Goal: Navigation & Orientation: Find specific page/section

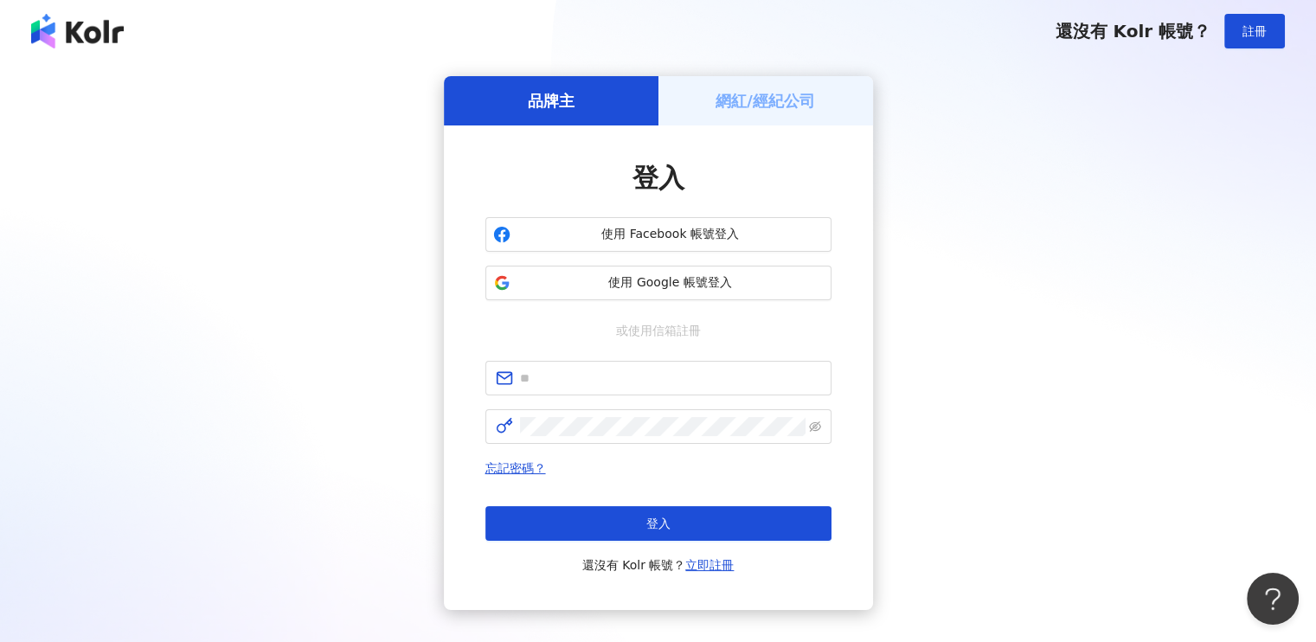
click at [767, 93] on h5 "網紅/經紀公司" at bounding box center [766, 101] width 100 height 22
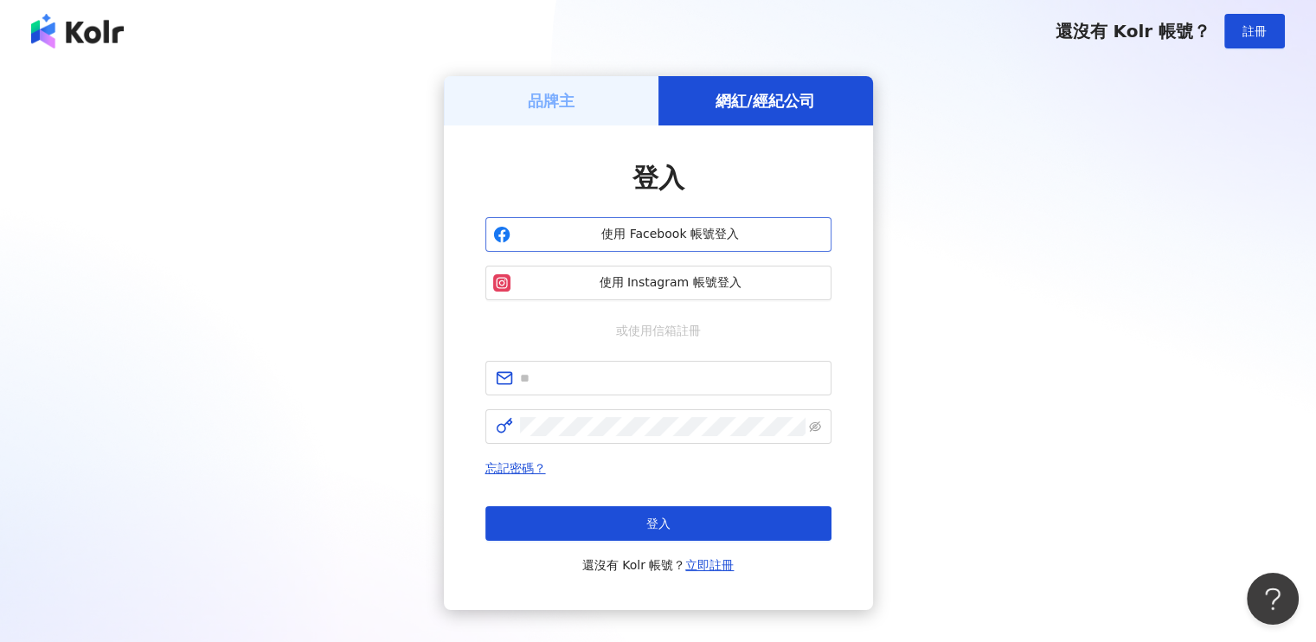
click at [672, 242] on span "使用 Facebook 帳號登入" at bounding box center [670, 234] width 306 height 17
click at [672, 237] on span "使用 Facebook 帳號登入" at bounding box center [670, 234] width 306 height 17
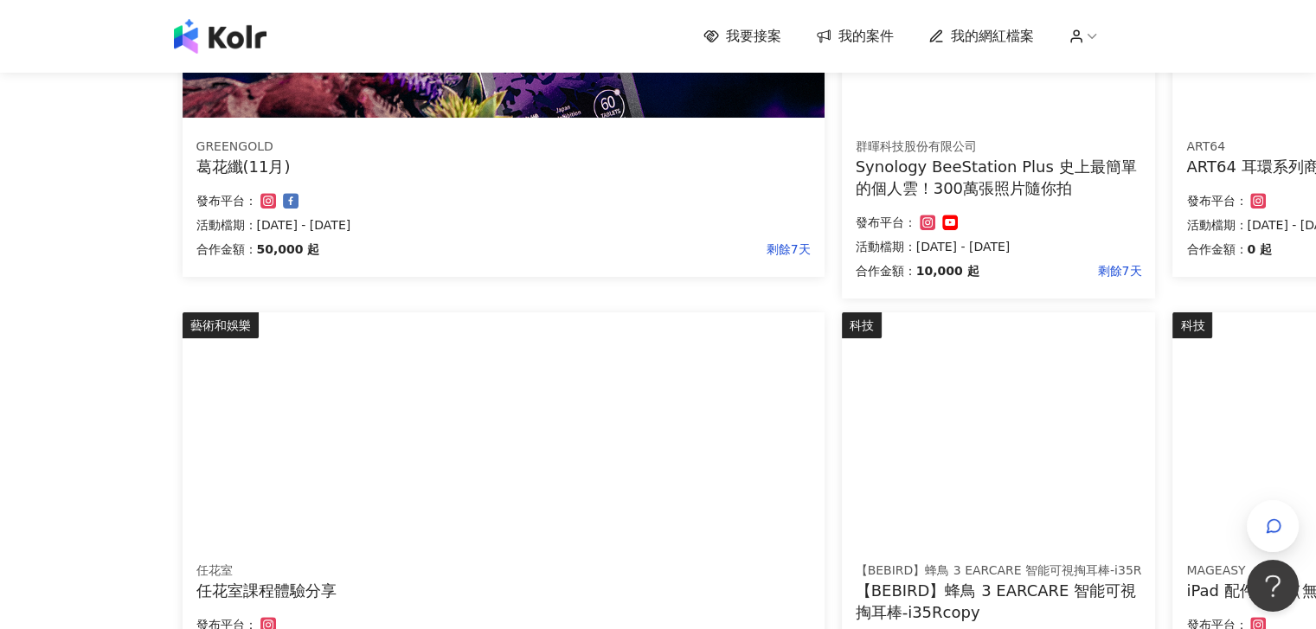
scroll to position [1038, 0]
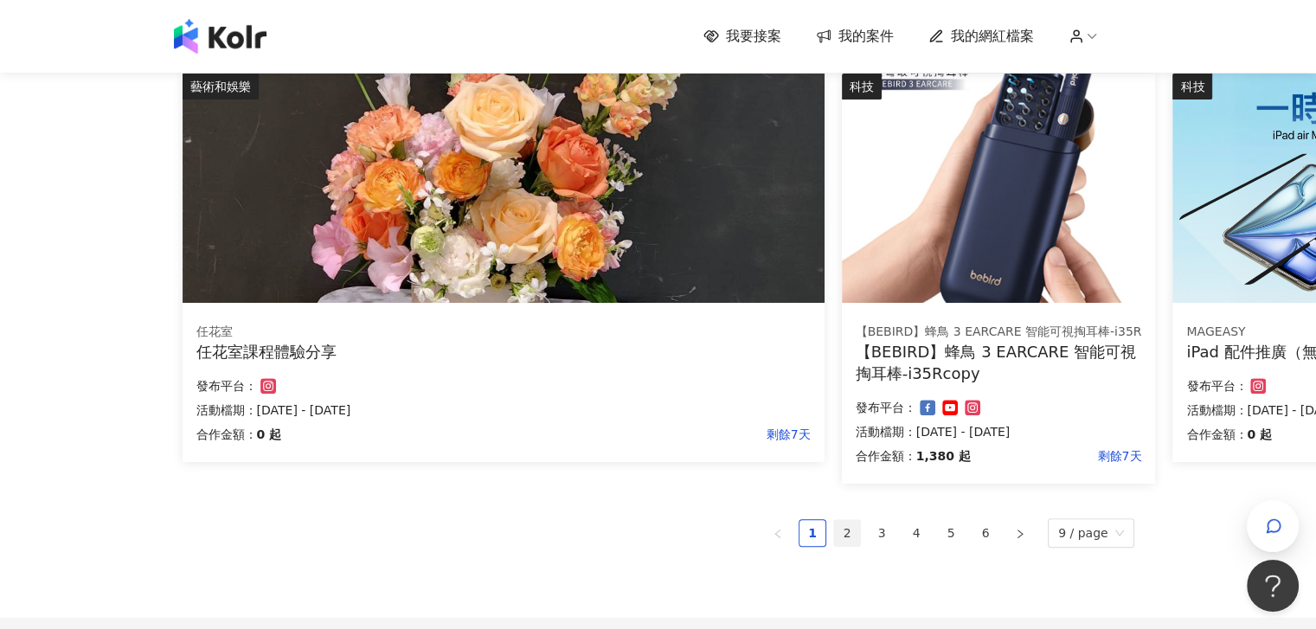
click at [849, 535] on link "2" at bounding box center [847, 533] width 26 height 26
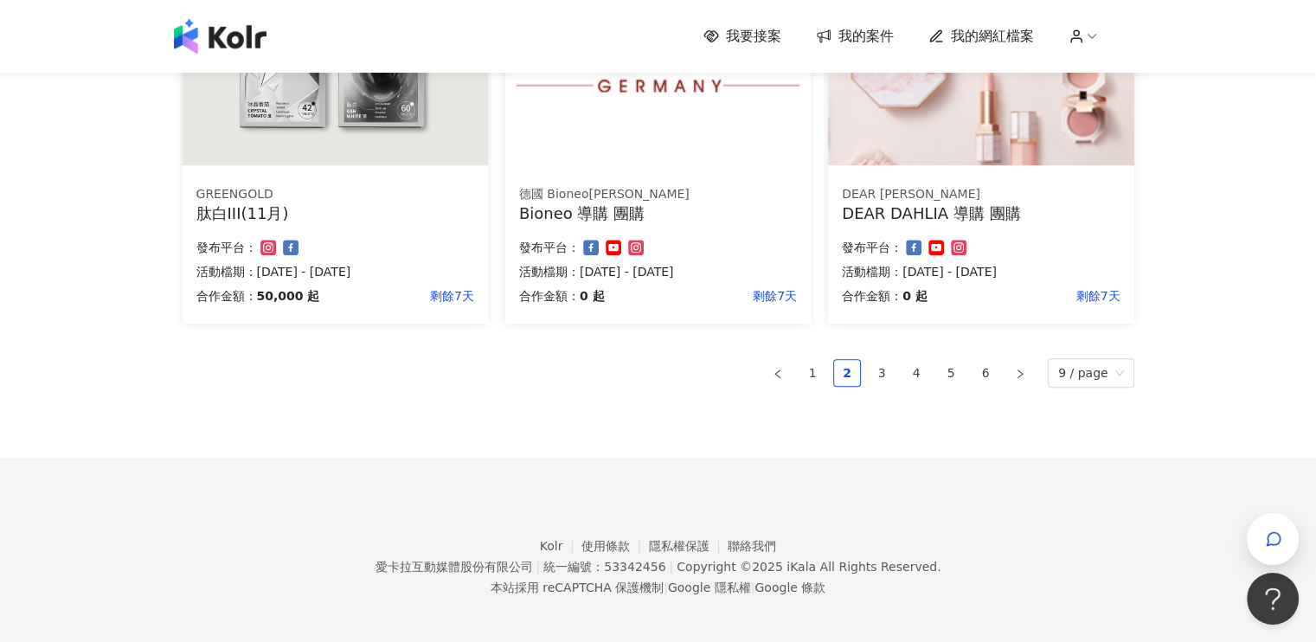
scroll to position [1141, 0]
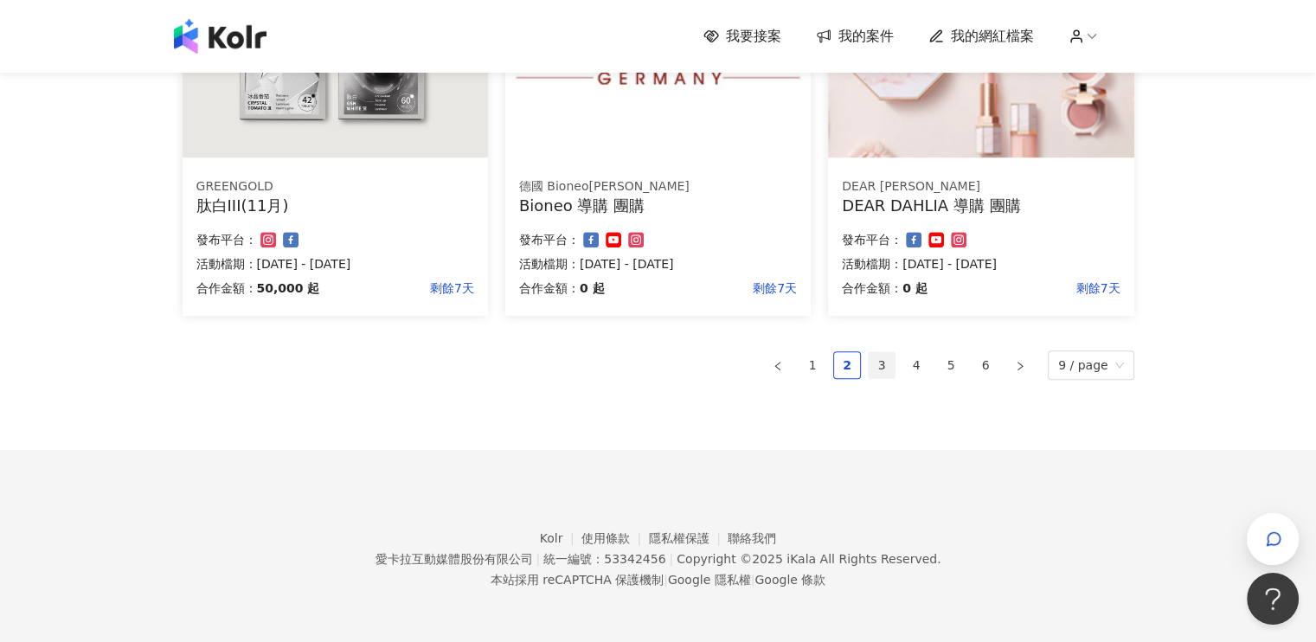
click at [891, 370] on link "3" at bounding box center [882, 365] width 26 height 26
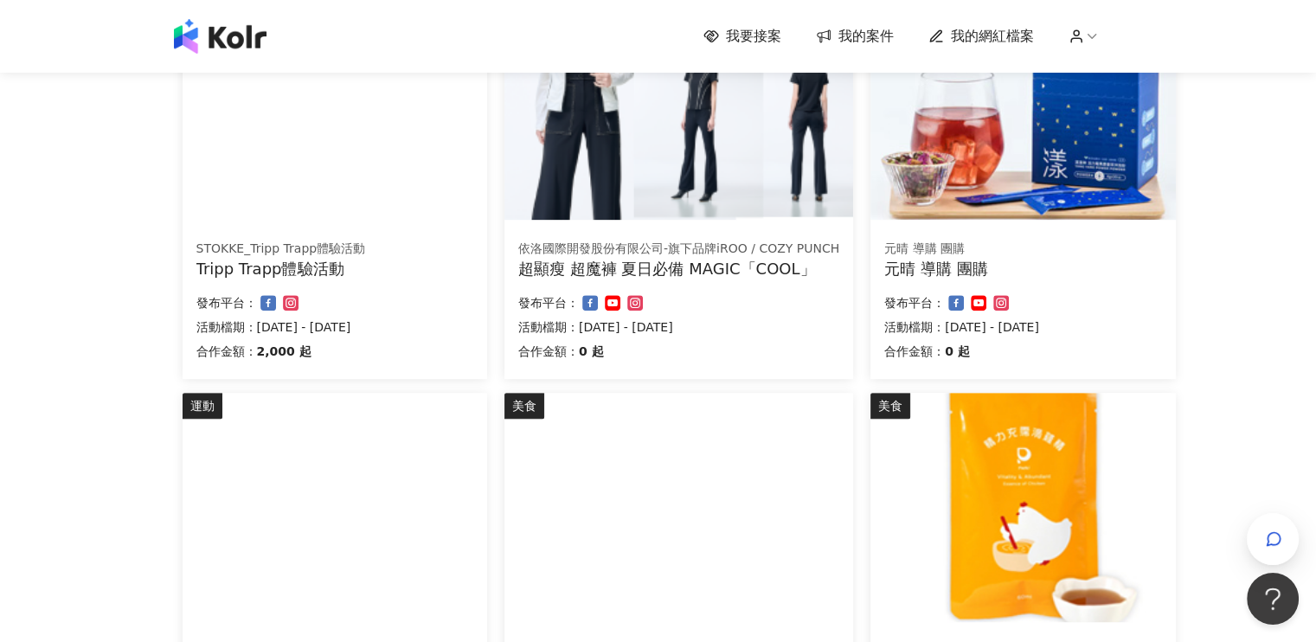
scroll to position [952, 0]
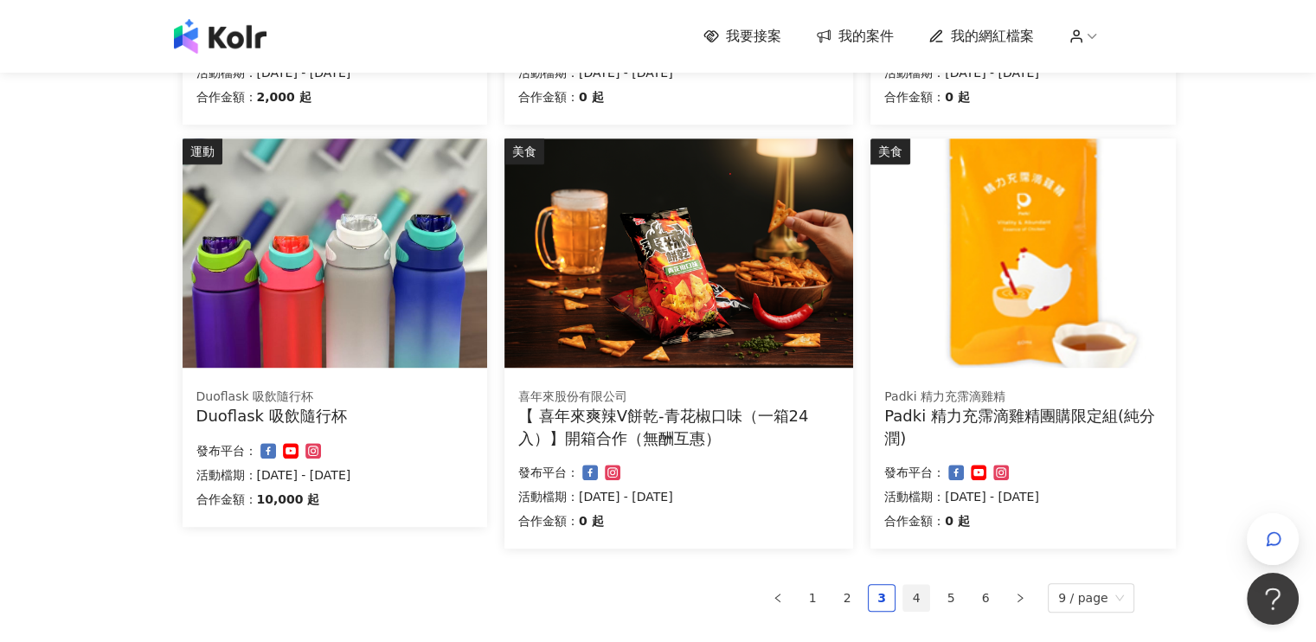
click at [927, 597] on link "4" at bounding box center [916, 598] width 26 height 26
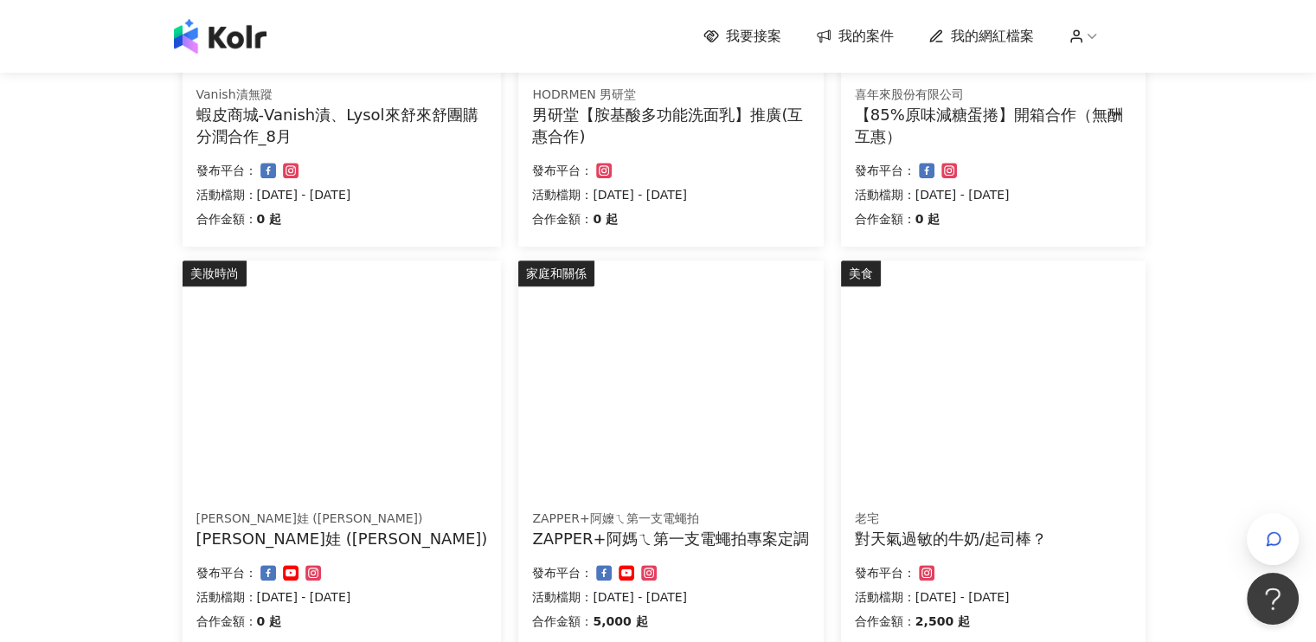
scroll to position [1038, 0]
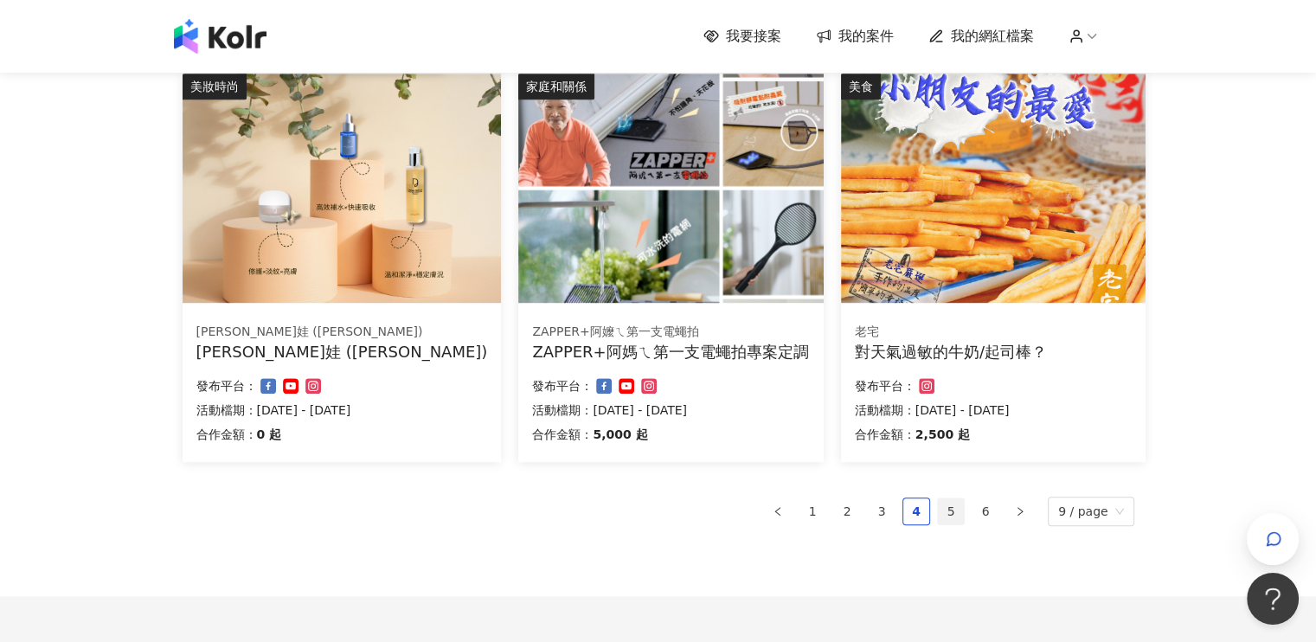
click at [958, 512] on link "5" at bounding box center [951, 511] width 26 height 26
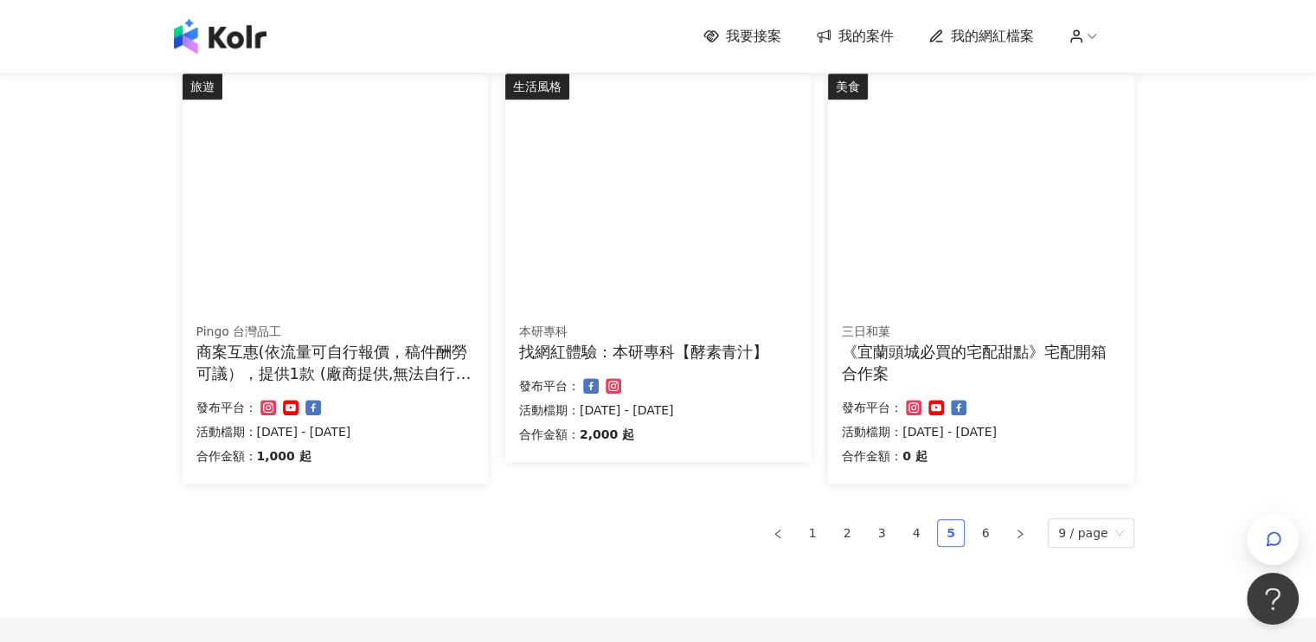
scroll to position [1205, 0]
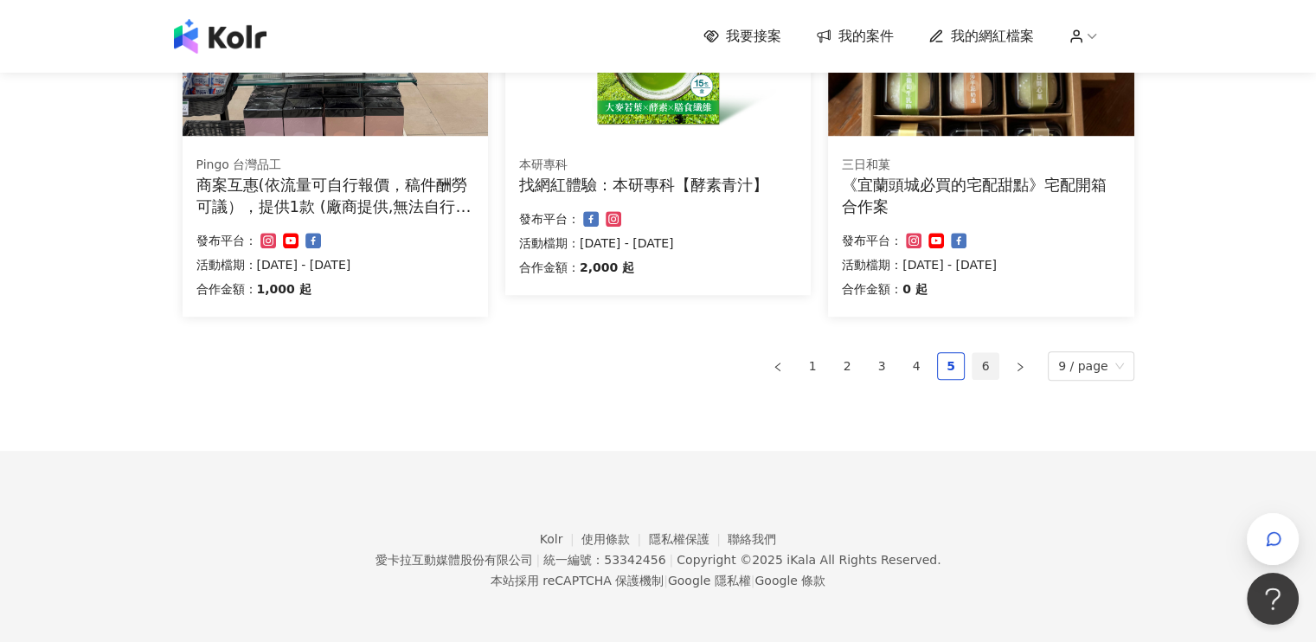
click at [986, 364] on link "6" at bounding box center [986, 366] width 26 height 26
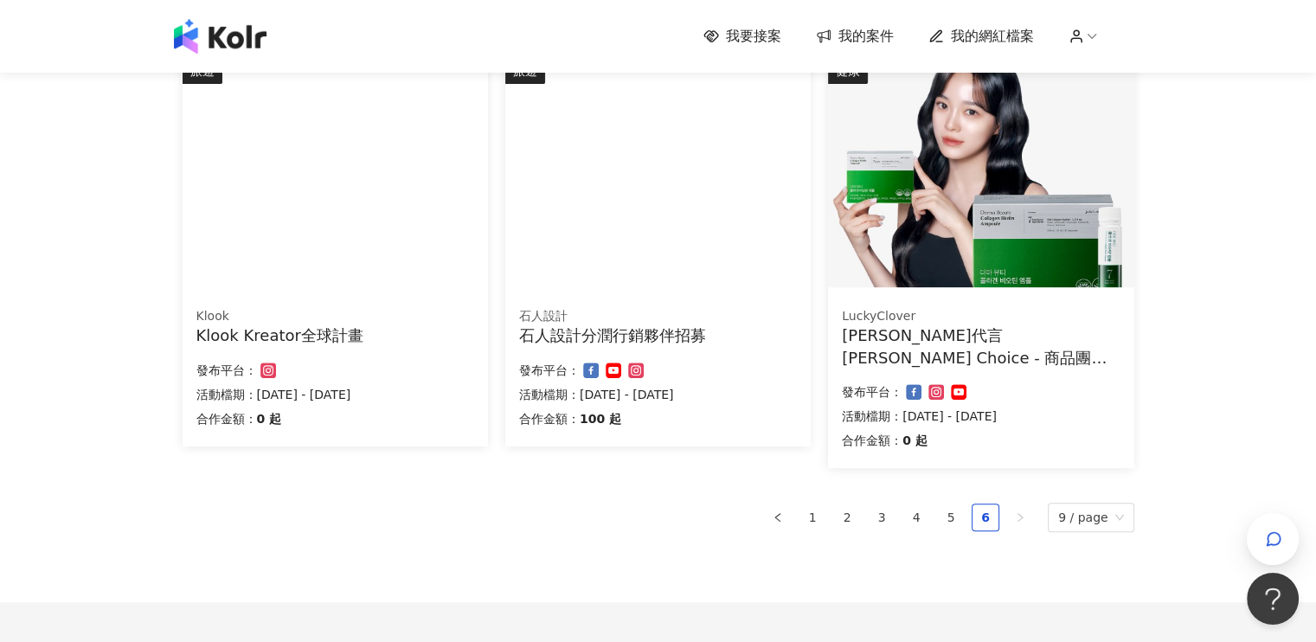
scroll to position [760, 0]
